Goal: Ask a question

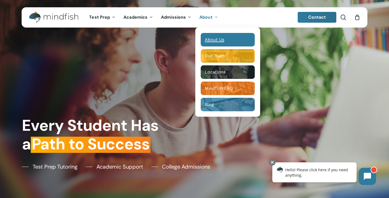
click at [215, 39] on span "About Us" at bounding box center [214, 39] width 19 height 5
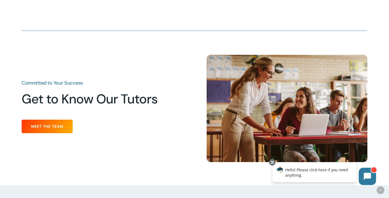
scroll to position [671, 0]
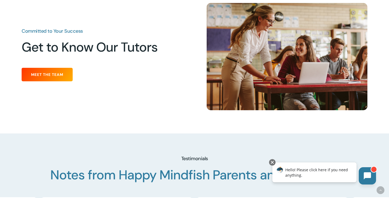
click at [366, 173] on icon at bounding box center [367, 175] width 7 height 7
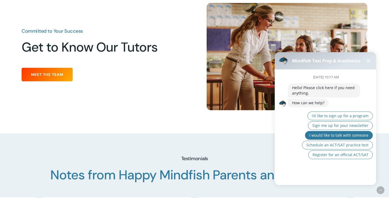
click at [324, 137] on span "I would like to talk with someone" at bounding box center [338, 135] width 59 height 5
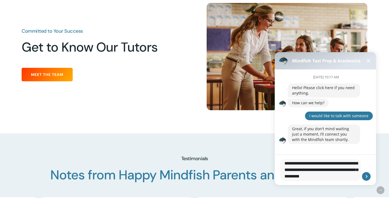
type textarea "**********"
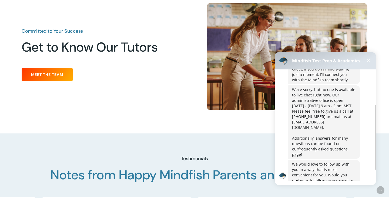
scroll to position [58, 0]
